Goal: Task Accomplishment & Management: Manage account settings

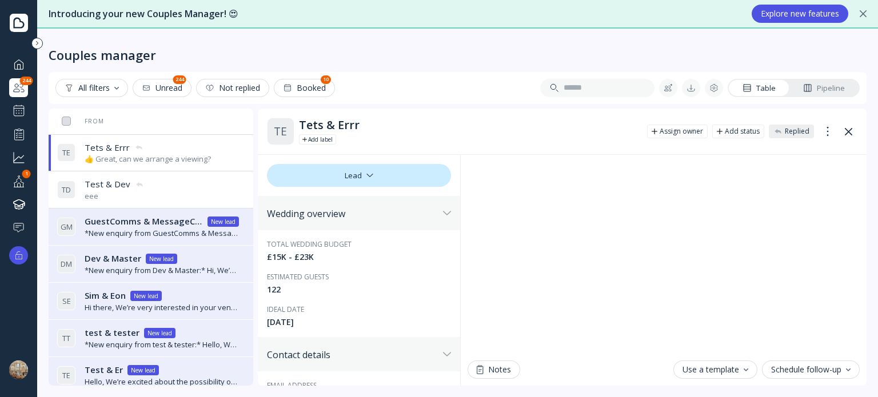
click at [20, 105] on div at bounding box center [19, 111] width 14 height 14
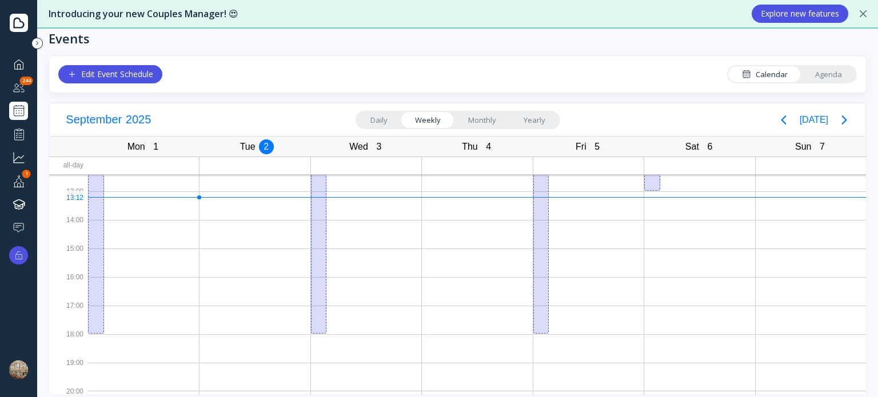
scroll to position [26, 0]
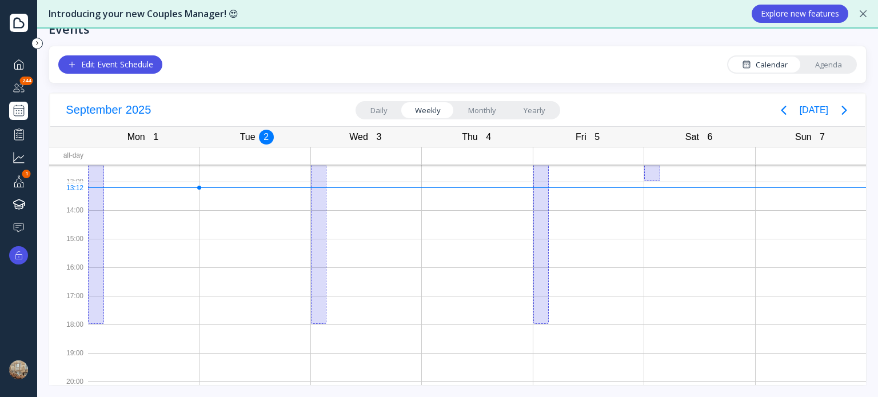
click at [146, 60] on div "Edit Event Schedule" at bounding box center [110, 64] width 86 height 9
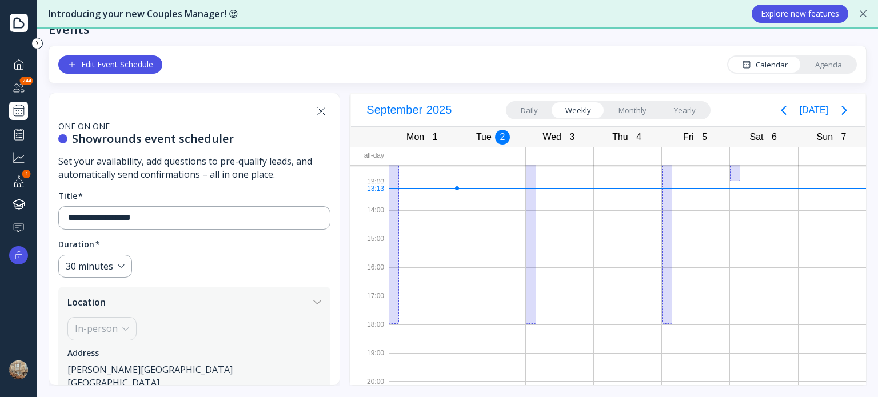
click at [145, 63] on div "Edit Event Schedule" at bounding box center [110, 64] width 86 height 9
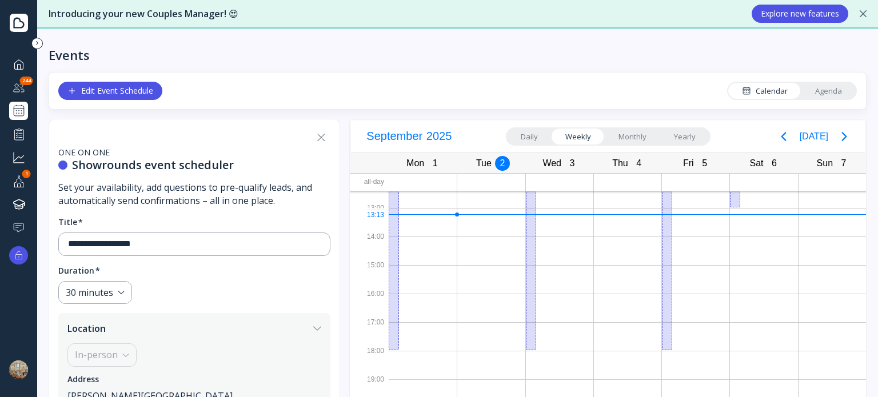
click at [318, 134] on icon at bounding box center [321, 137] width 7 height 7
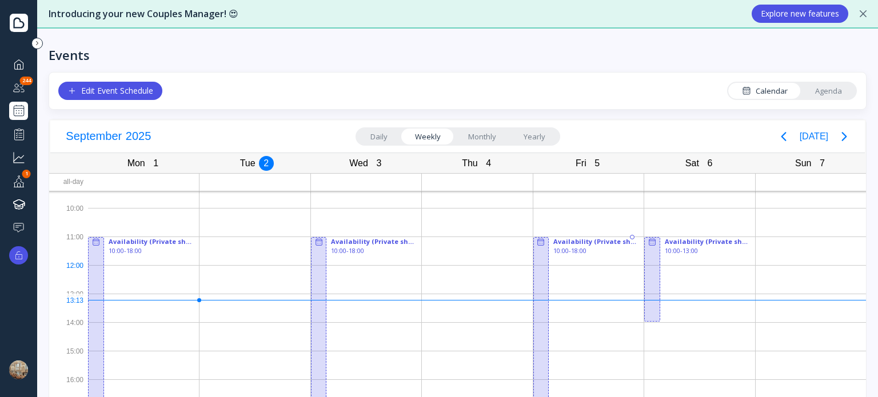
scroll to position [131, 0]
